Goal: Task Accomplishment & Management: Use online tool/utility

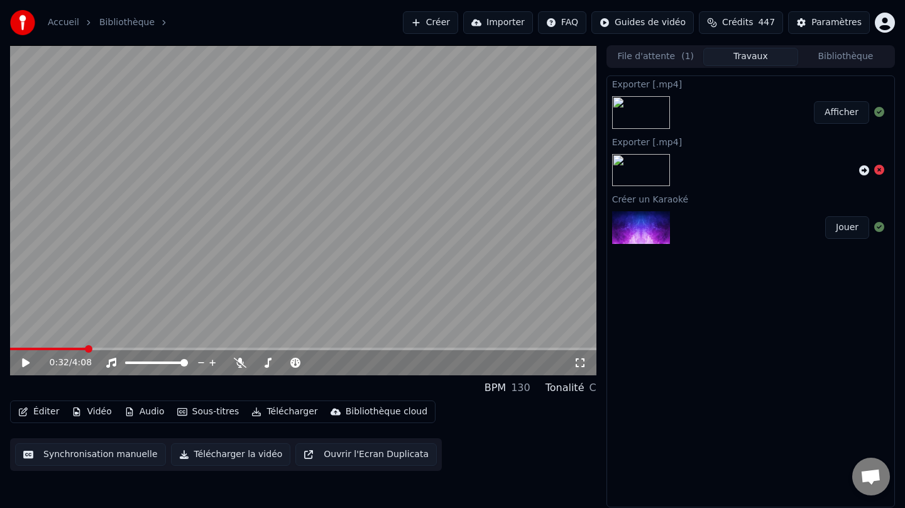
scroll to position [3, 0]
click at [64, 31] on div "Accueil Bibliothèque" at bounding box center [92, 22] width 165 height 25
click at [74, 19] on link "Accueil" at bounding box center [63, 22] width 31 height 13
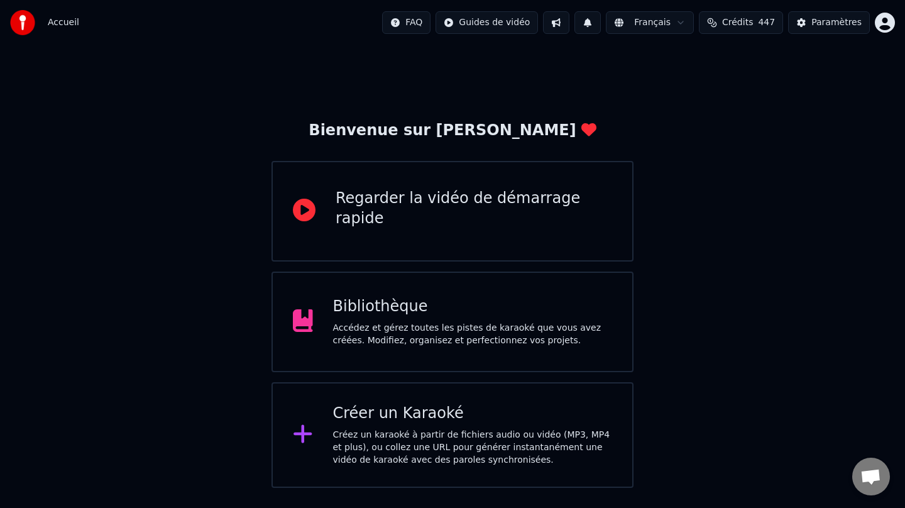
click at [436, 480] on div "Créer un Karaoké Créez un karaoké à partir de fichiers audio ou vidéo (MP3, MP4…" at bounding box center [452, 435] width 362 height 106
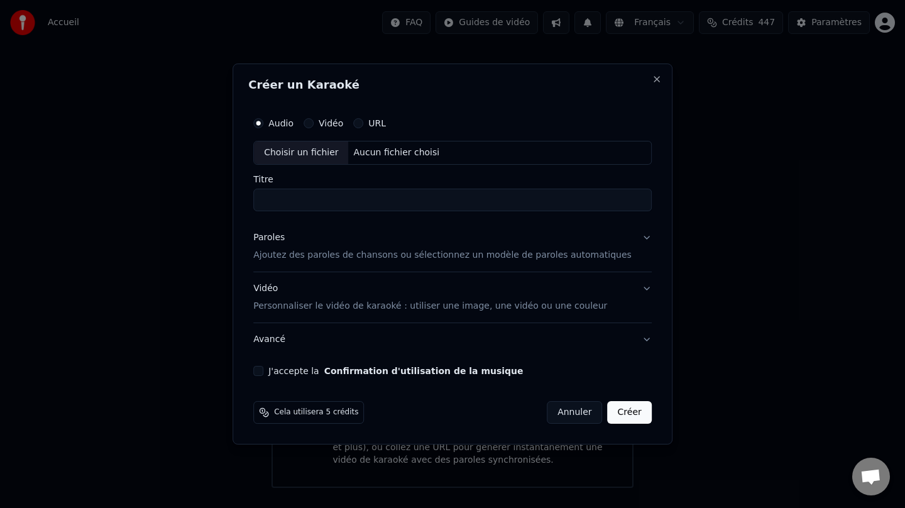
click at [325, 156] on div "Choisir un fichier" at bounding box center [301, 152] width 94 height 23
click at [338, 203] on input "**********" at bounding box center [452, 199] width 398 height 23
click at [332, 200] on input "**********" at bounding box center [452, 199] width 398 height 23
type input "**********"
click at [285, 241] on div "Paroles" at bounding box center [268, 237] width 31 height 13
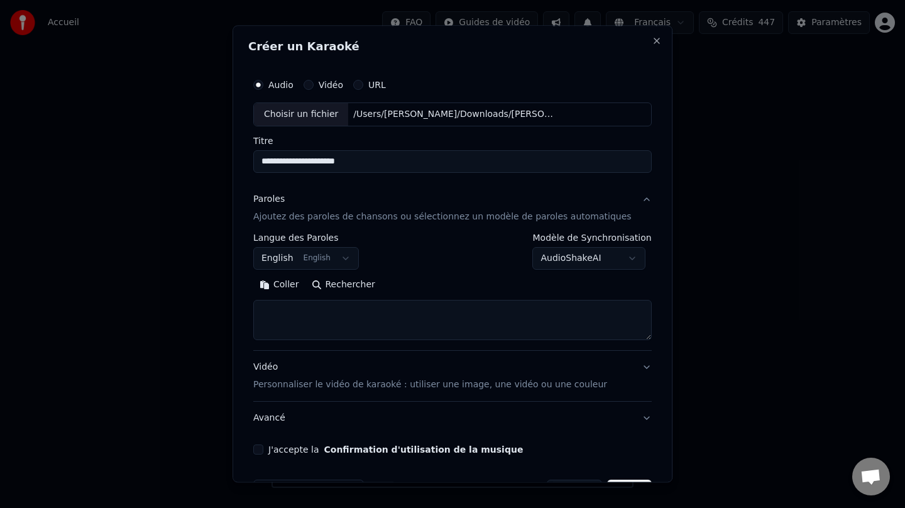
click at [339, 288] on button "Rechercher" at bounding box center [343, 285] width 76 height 20
drag, startPoint x: 392, startPoint y: 165, endPoint x: 254, endPoint y: 160, distance: 138.3
click at [254, 160] on div "**********" at bounding box center [452, 253] width 440 height 457
click at [350, 317] on textarea at bounding box center [452, 320] width 398 height 40
paste textarea "**********"
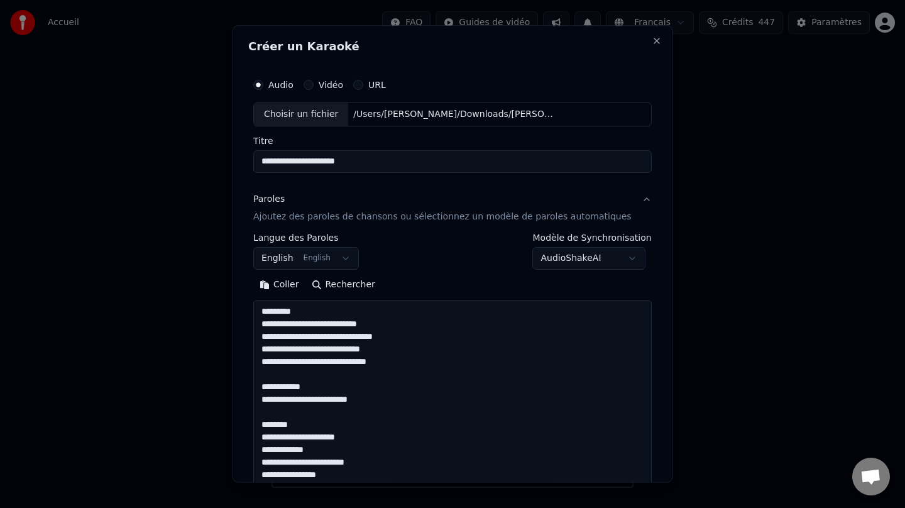
scroll to position [731, 0]
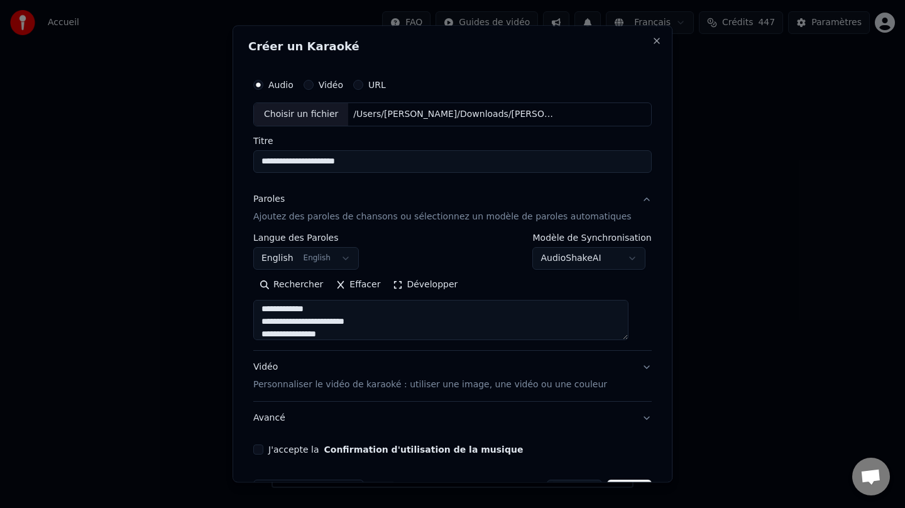
click at [409, 283] on button "Développer" at bounding box center [425, 285] width 77 height 20
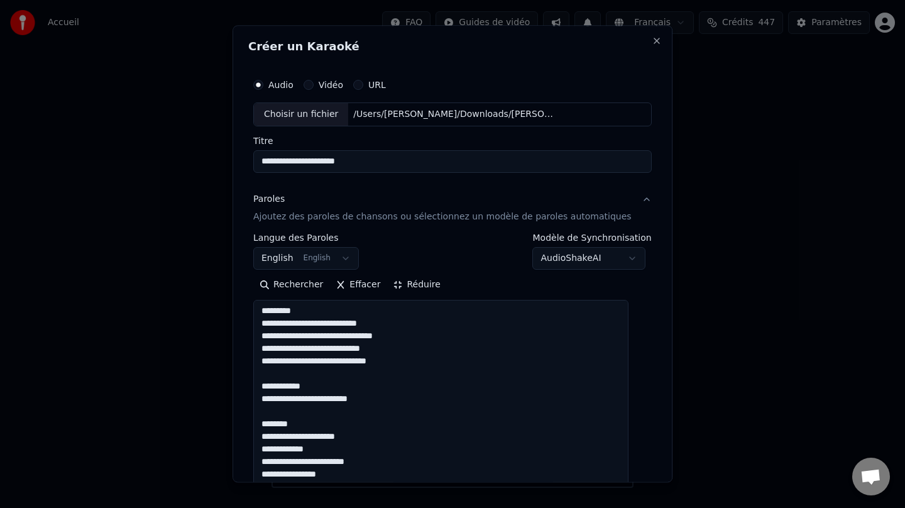
drag, startPoint x: 335, startPoint y: 311, endPoint x: 252, endPoint y: 306, distance: 83.7
click at [252, 306] on div "**********" at bounding box center [452, 253] width 440 height 457
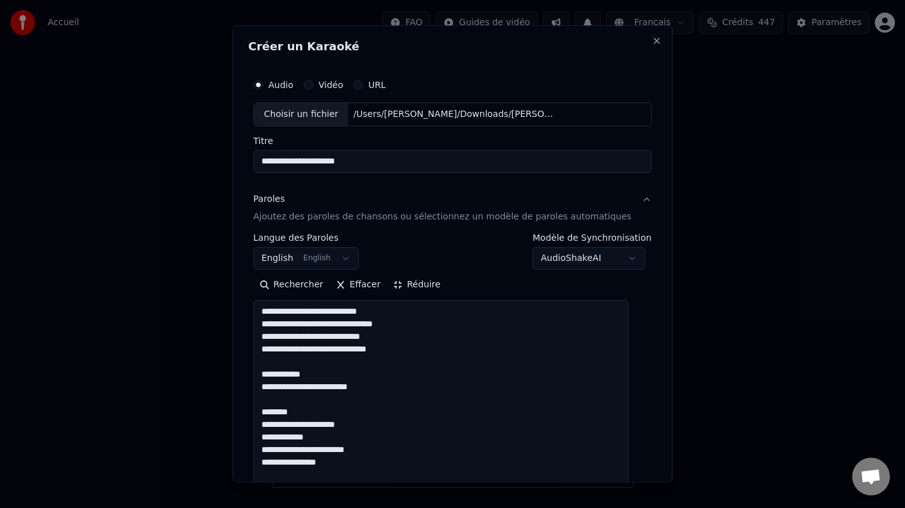
scroll to position [0, 0]
drag, startPoint x: 335, startPoint y: 369, endPoint x: 268, endPoint y: 370, distance: 67.2
drag, startPoint x: 318, startPoint y: 411, endPoint x: 270, endPoint y: 408, distance: 48.5
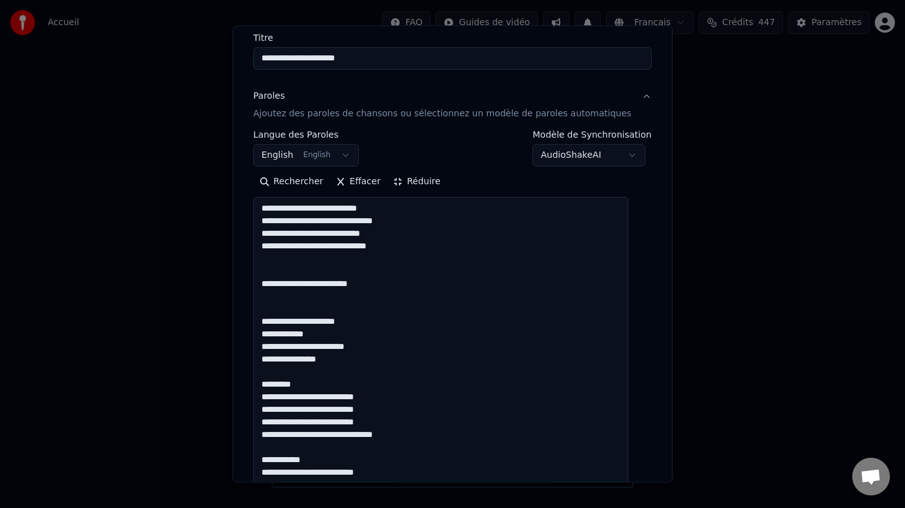
scroll to position [109, 0]
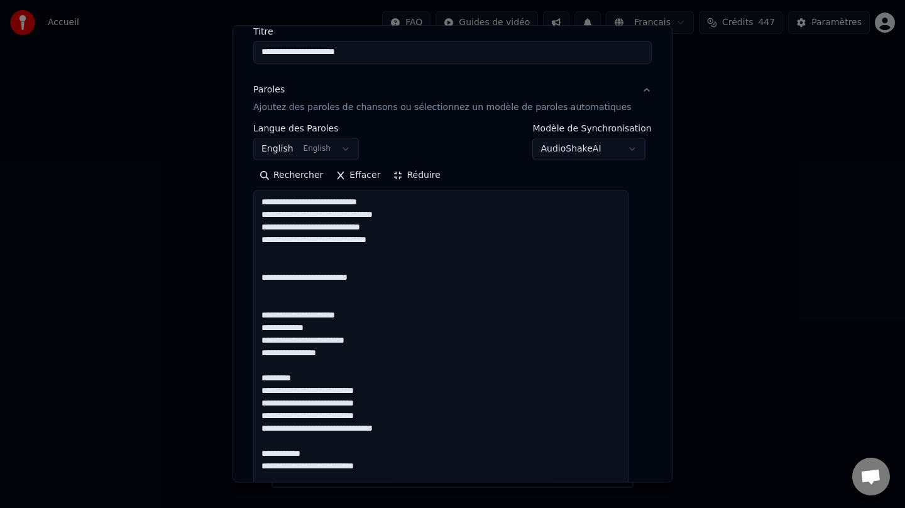
drag, startPoint x: 316, startPoint y: 379, endPoint x: 268, endPoint y: 378, distance: 48.4
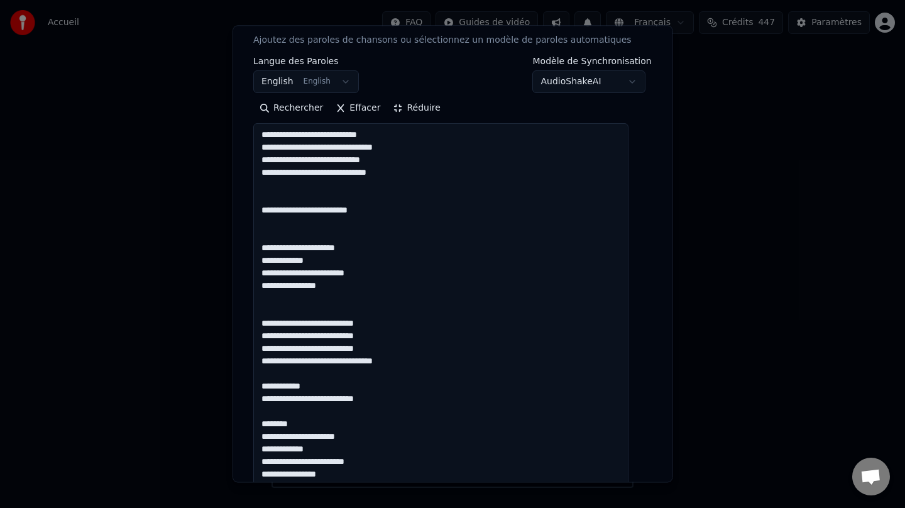
scroll to position [197, 0]
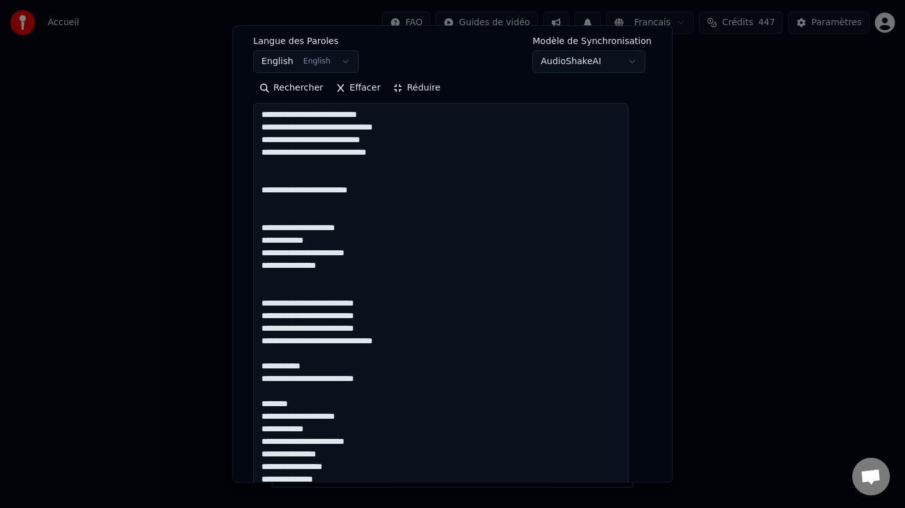
drag, startPoint x: 334, startPoint y: 370, endPoint x: 256, endPoint y: 361, distance: 78.4
click at [256, 361] on div "**********" at bounding box center [452, 253] width 440 height 457
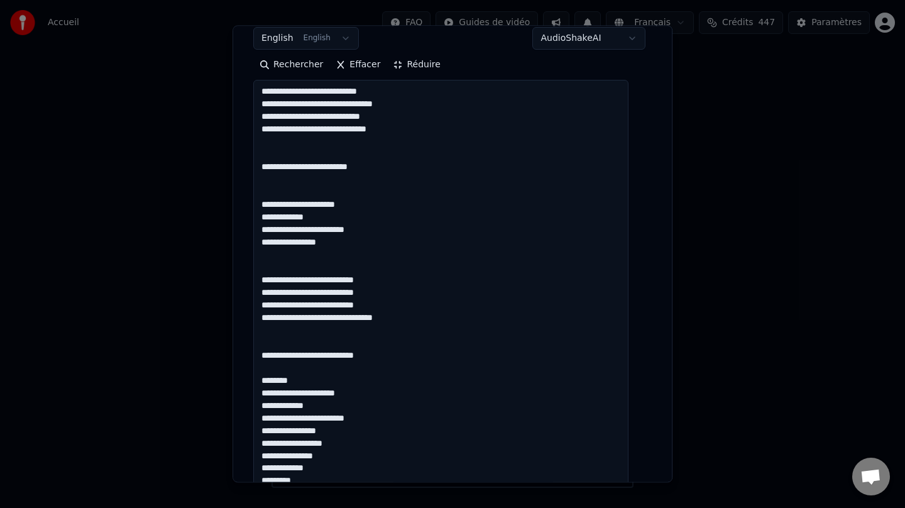
scroll to position [243, 0]
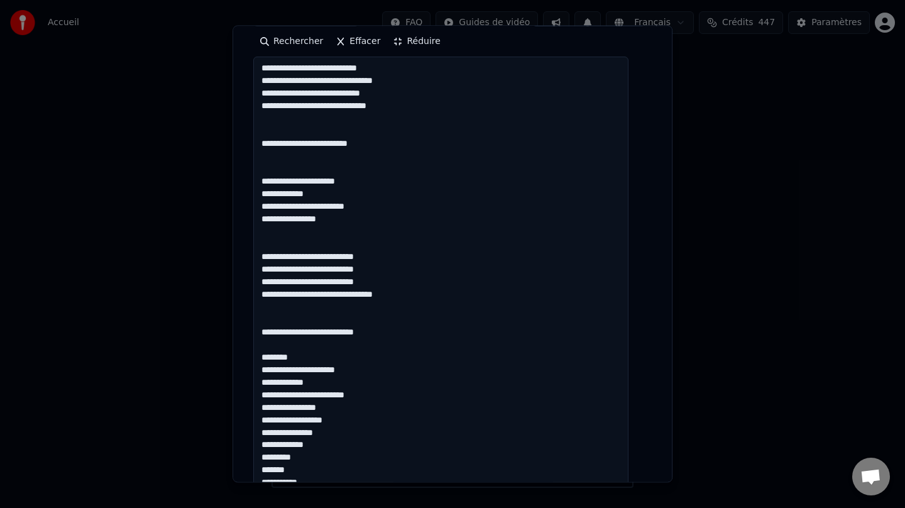
drag, startPoint x: 313, startPoint y: 361, endPoint x: 231, endPoint y: 354, distance: 83.2
click at [231, 354] on body "Accueil FAQ Guides de vidéo Français Crédits 447 Paramètres Bienvenue sur Youka…" at bounding box center [452, 243] width 905 height 487
click at [322, 355] on textarea at bounding box center [440, 445] width 375 height 776
drag, startPoint x: 311, startPoint y: 357, endPoint x: 263, endPoint y: 357, distance: 48.4
click at [263, 357] on div "**********" at bounding box center [452, 388] width 408 height 1128
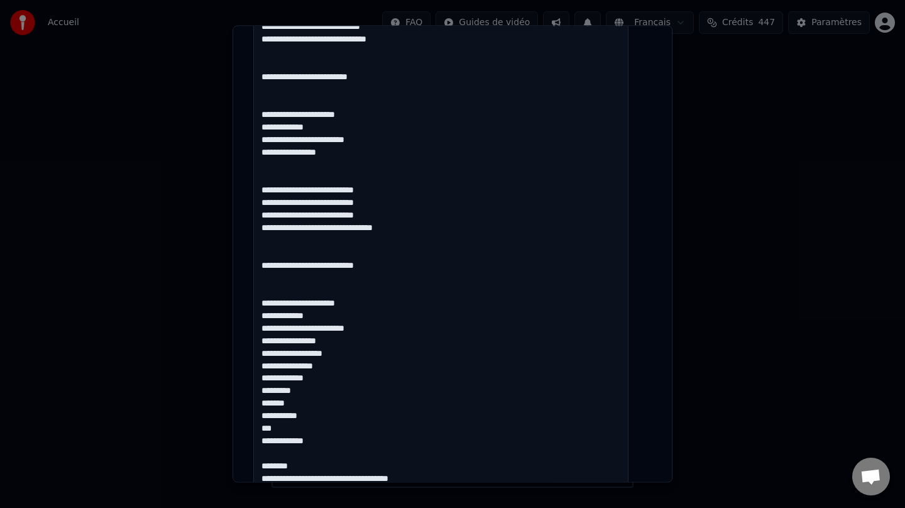
scroll to position [311, 0]
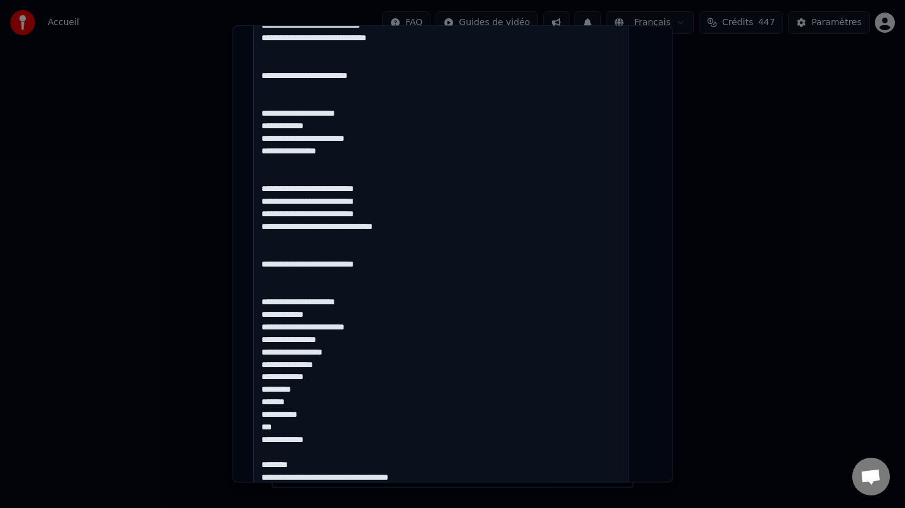
drag, startPoint x: 328, startPoint y: 430, endPoint x: 264, endPoint y: 359, distance: 96.1
click at [264, 359] on div "**********" at bounding box center [452, 320] width 408 height 1128
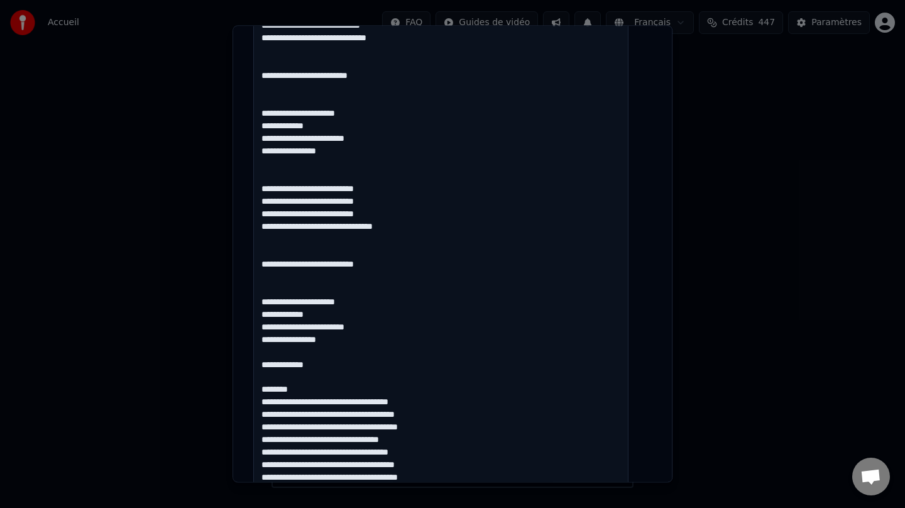
drag, startPoint x: 338, startPoint y: 366, endPoint x: 270, endPoint y: 361, distance: 68.0
click at [270, 361] on textarea at bounding box center [440, 377] width 375 height 776
drag, startPoint x: 317, startPoint y: 388, endPoint x: 267, endPoint y: 385, distance: 49.7
click at [267, 385] on textarea at bounding box center [440, 377] width 375 height 776
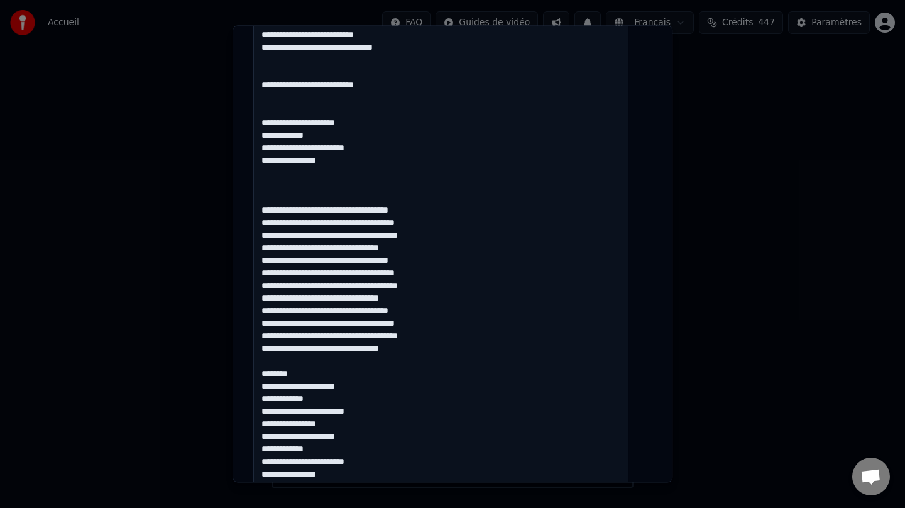
scroll to position [499, 0]
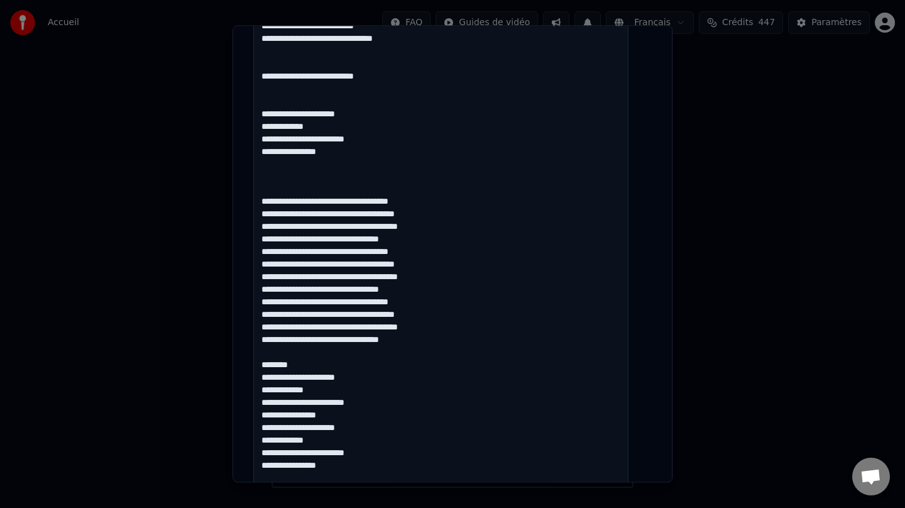
drag, startPoint x: 317, startPoint y: 366, endPoint x: 264, endPoint y: 363, distance: 52.9
click at [264, 363] on textarea at bounding box center [440, 189] width 375 height 776
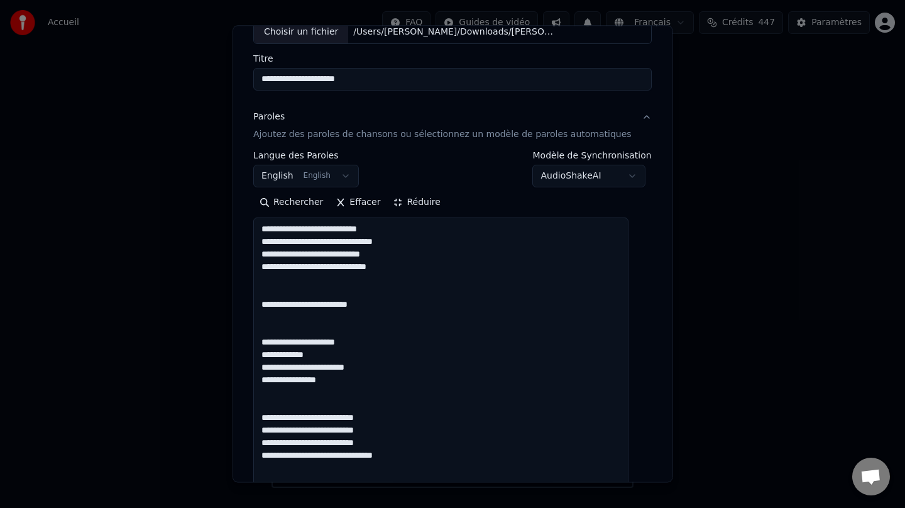
scroll to position [0, 0]
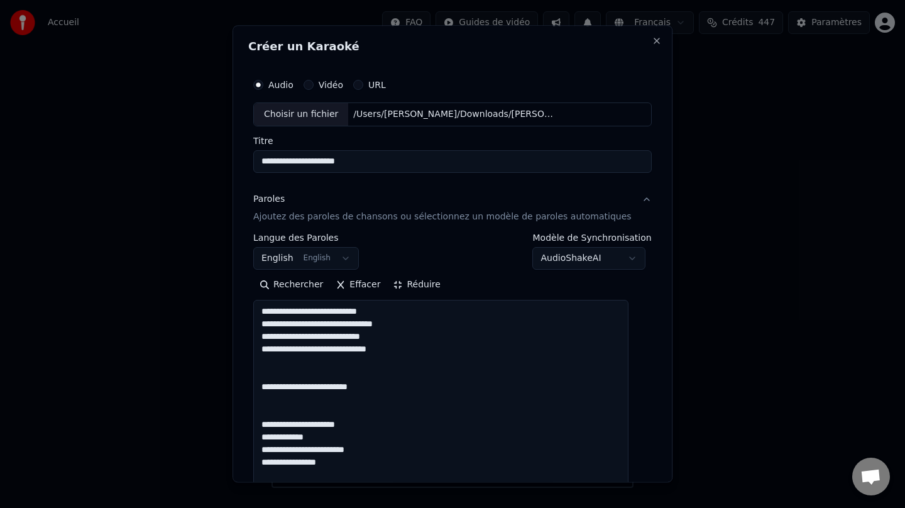
type textarea "**********"
drag, startPoint x: 392, startPoint y: 166, endPoint x: 249, endPoint y: 157, distance: 143.5
click at [249, 157] on div "**********" at bounding box center [452, 253] width 440 height 457
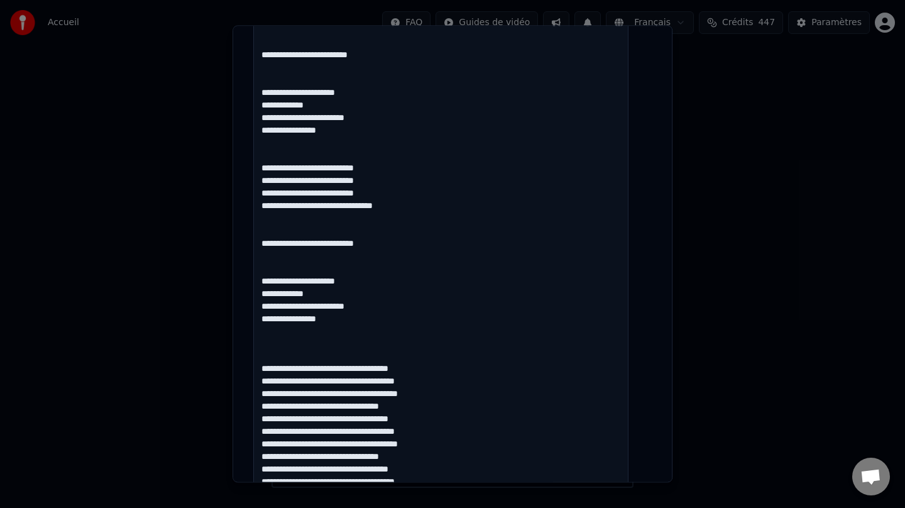
scroll to position [777, 0]
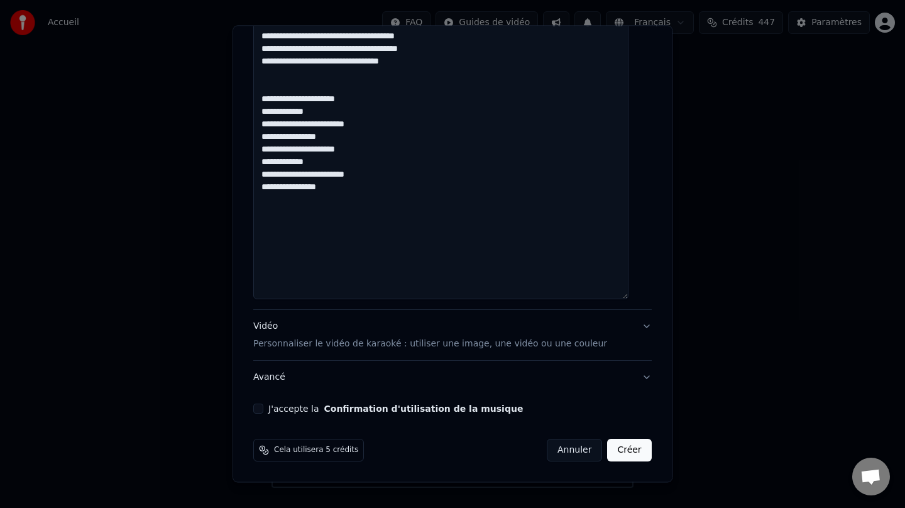
click at [279, 336] on div "Vidéo Personnaliser le vidéo de karaoké : utiliser une image, une vidéo ou une …" at bounding box center [430, 335] width 354 height 30
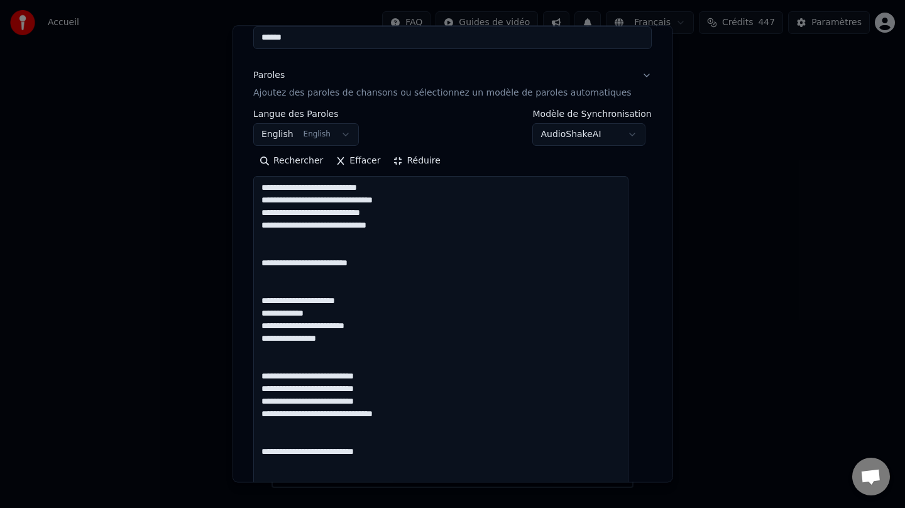
scroll to position [7, 0]
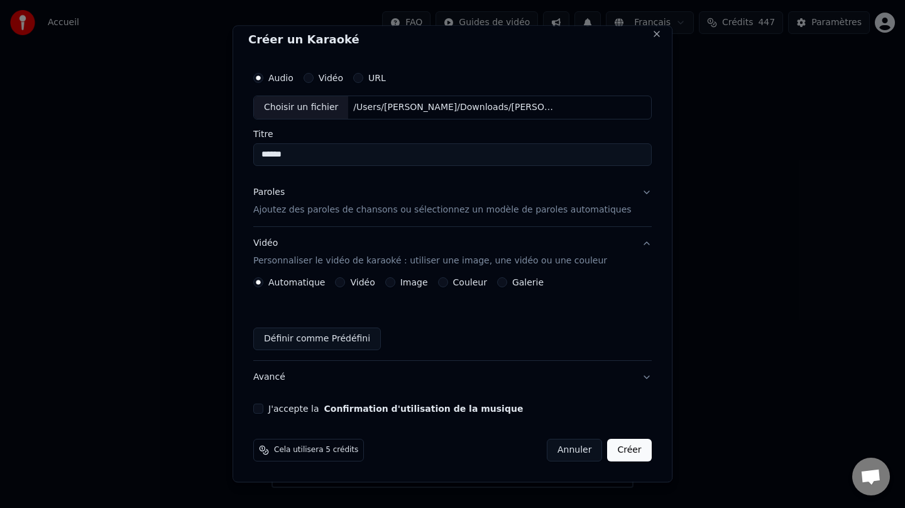
click at [361, 285] on label "Vidéo" at bounding box center [363, 282] width 25 height 9
click at [346, 285] on button "Vidéo" at bounding box center [340, 282] width 10 height 10
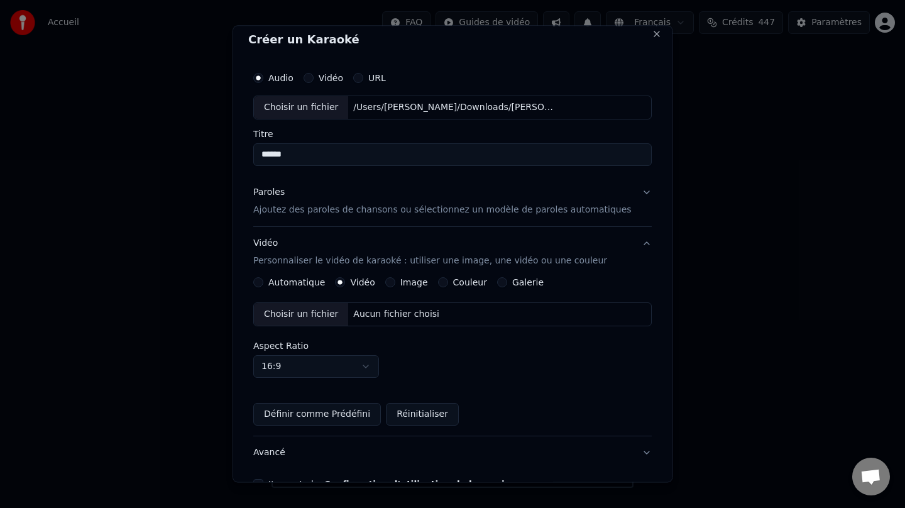
click at [462, 283] on label "Couleur" at bounding box center [470, 282] width 34 height 9
click at [448, 283] on button "Couleur" at bounding box center [443, 282] width 10 height 10
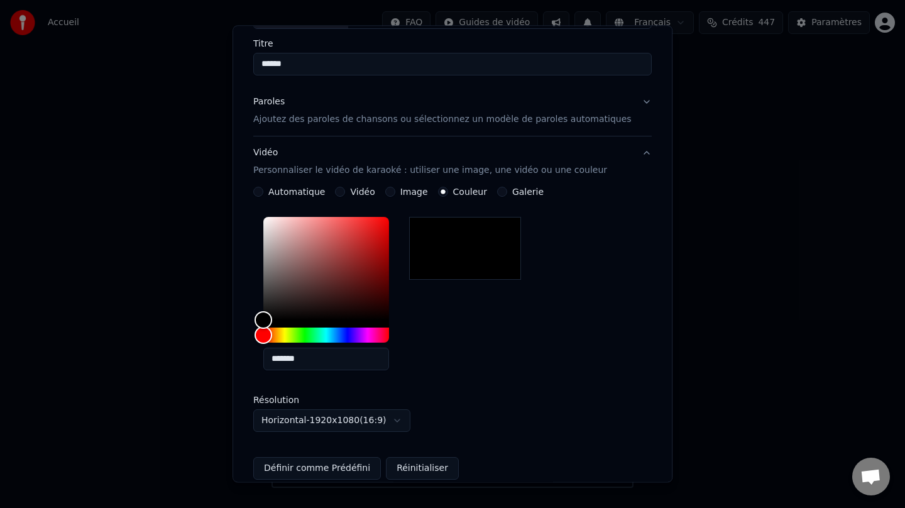
scroll to position [227, 0]
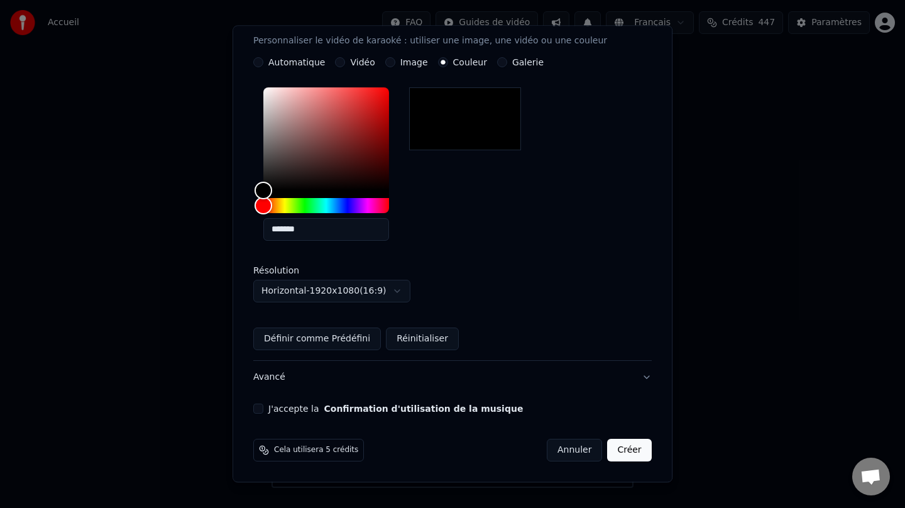
click at [263, 411] on button "J'accepte la Confirmation d'utilisation de la musique" at bounding box center [258, 408] width 10 height 10
click at [611, 459] on button "Créer" at bounding box center [629, 449] width 44 height 23
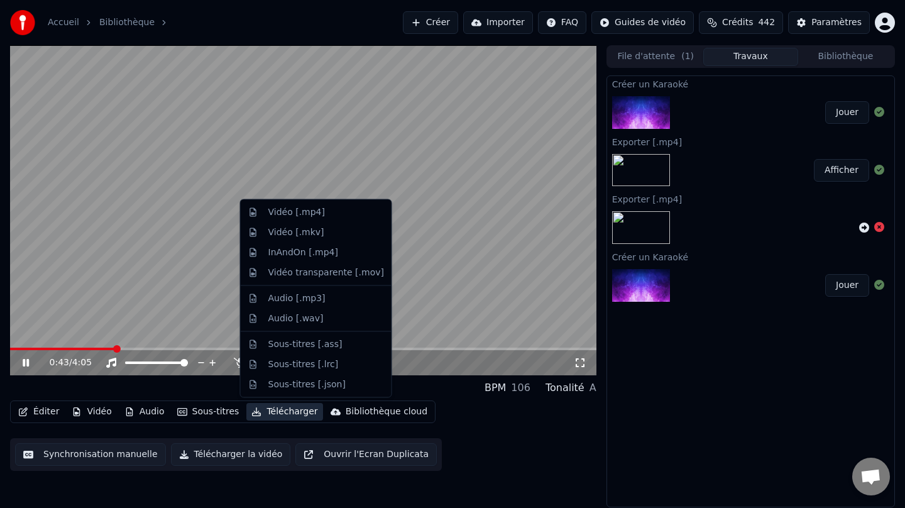
click at [272, 406] on button "Télécharger" at bounding box center [284, 412] width 76 height 18
click at [310, 217] on div "Vidéo [.mp4]" at bounding box center [296, 212] width 57 height 13
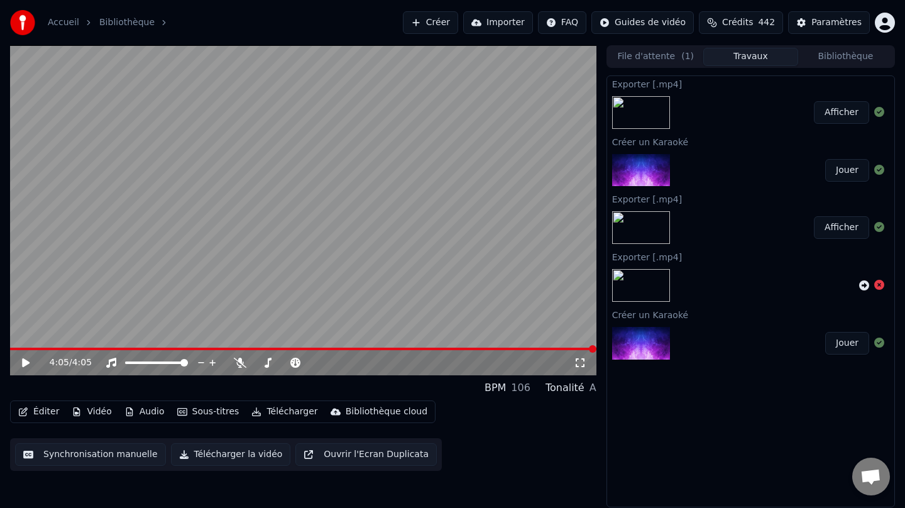
click at [839, 113] on button "Afficher" at bounding box center [841, 112] width 55 height 23
